Goal: Task Accomplishment & Management: Complete application form

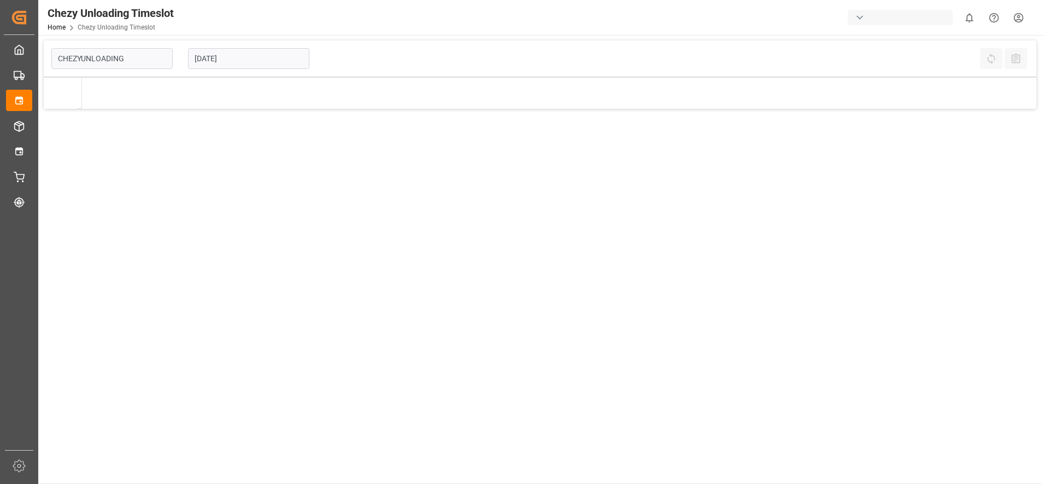
type input "Chezy Unloading"
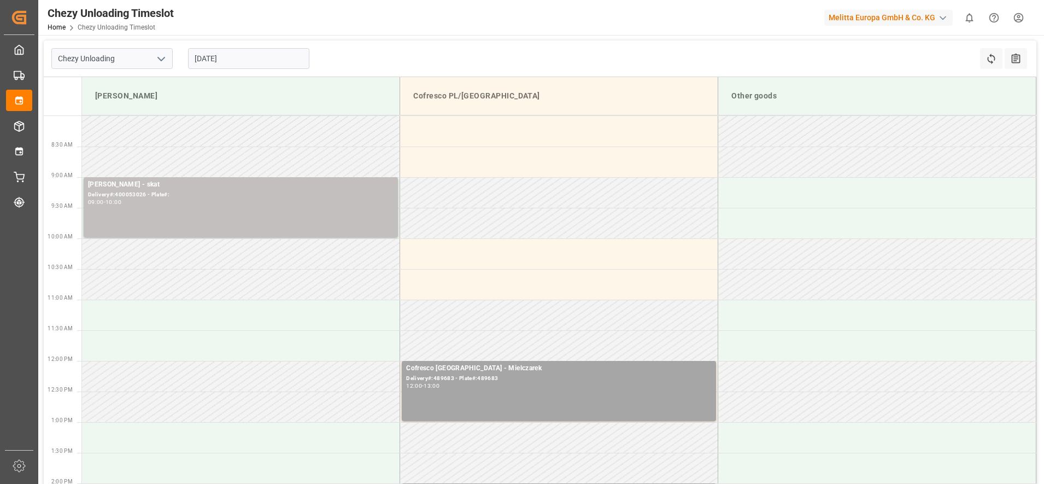
click at [251, 59] on input "[DATE]" at bounding box center [248, 58] width 121 height 21
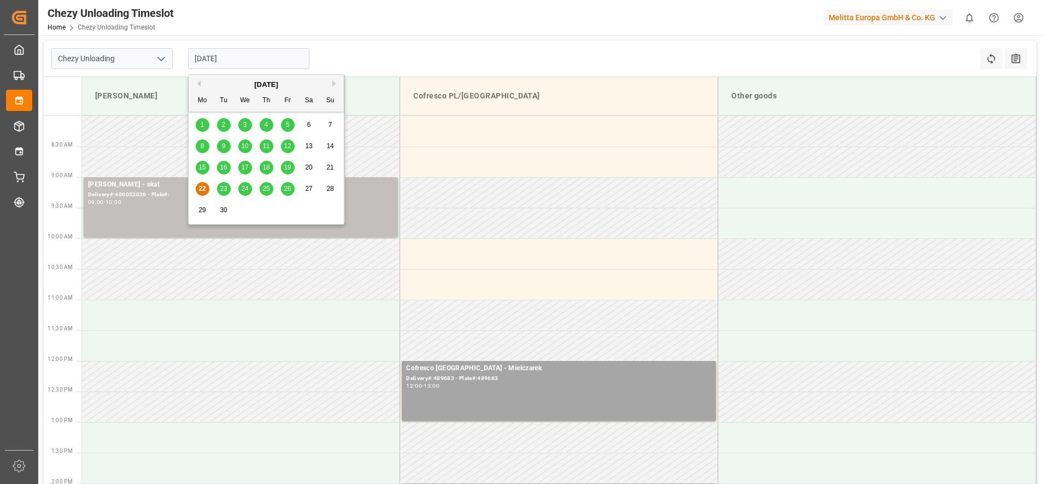
click at [247, 191] on span "24" at bounding box center [244, 189] width 7 height 8
type input "[DATE]"
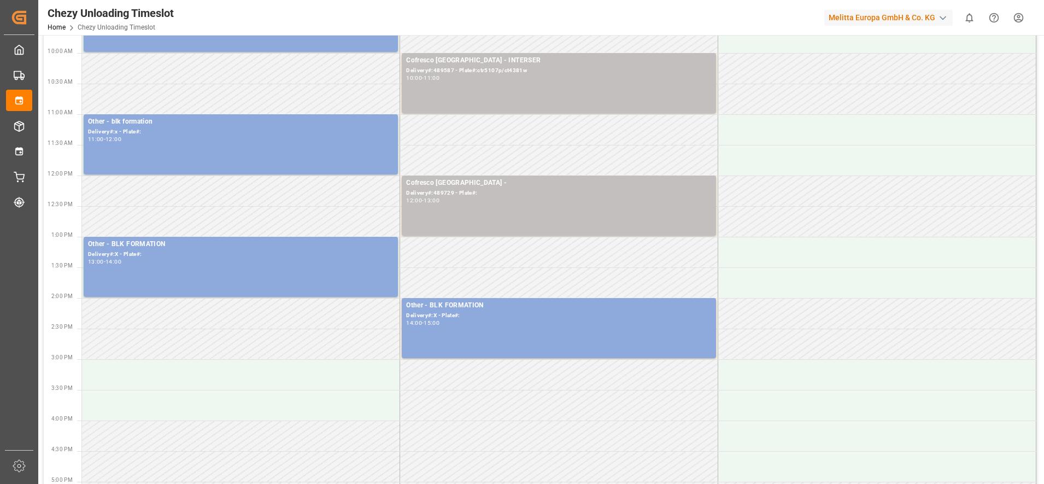
scroll to position [273, 0]
